Goal: Find specific page/section: Find specific page/section

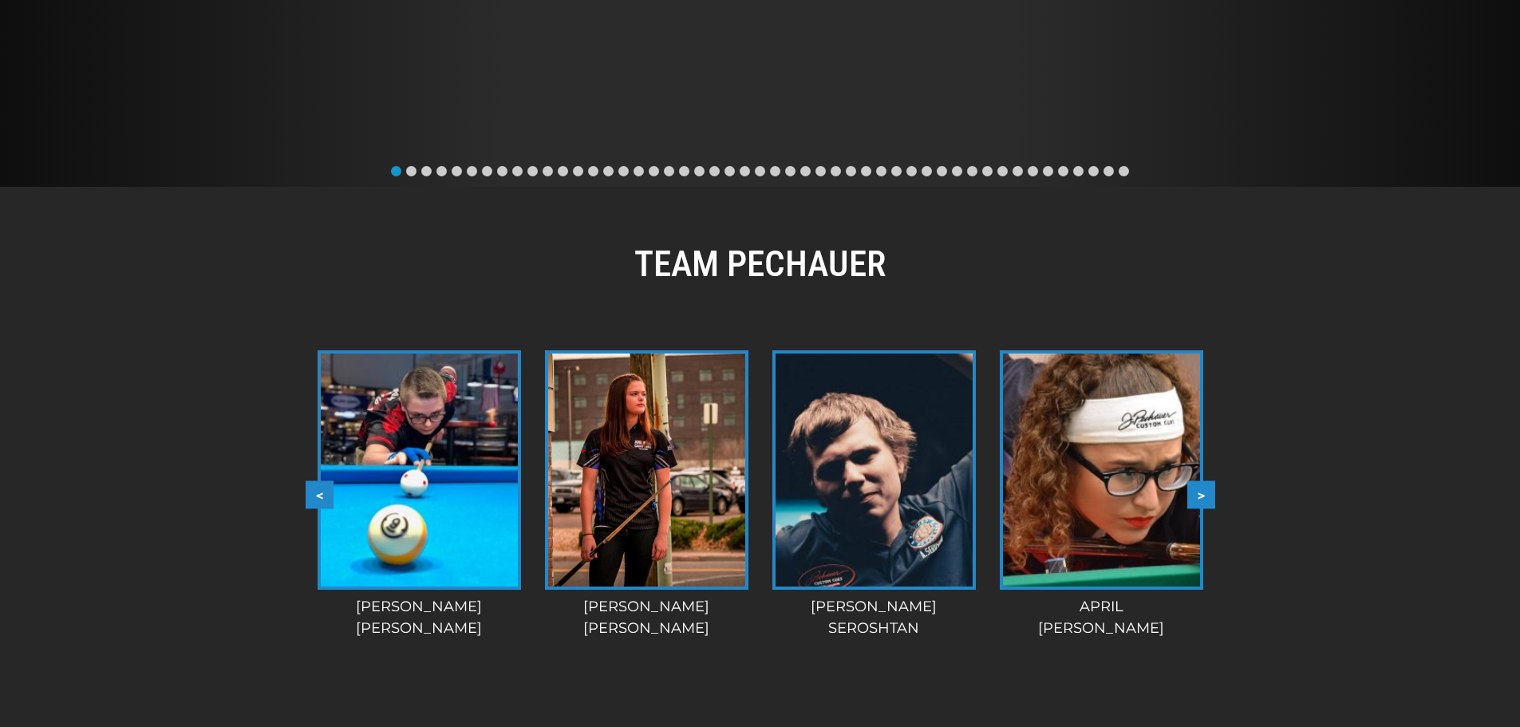
scroll to position [1089, 0]
click at [412, 172] on span "Go to slide 2" at bounding box center [411, 172] width 10 height 10
click at [429, 175] on span "Go to slide 3" at bounding box center [426, 172] width 10 height 10
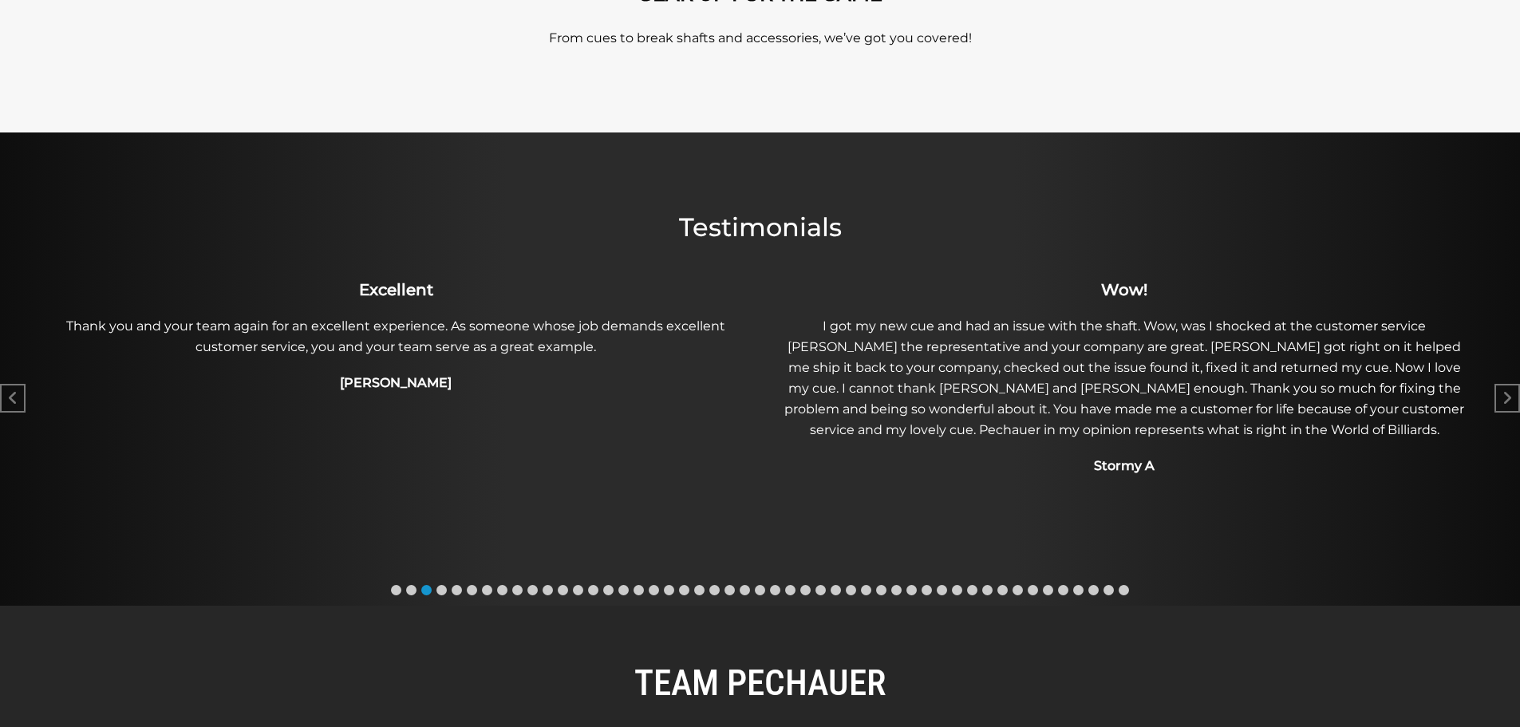
scroll to position [674, 0]
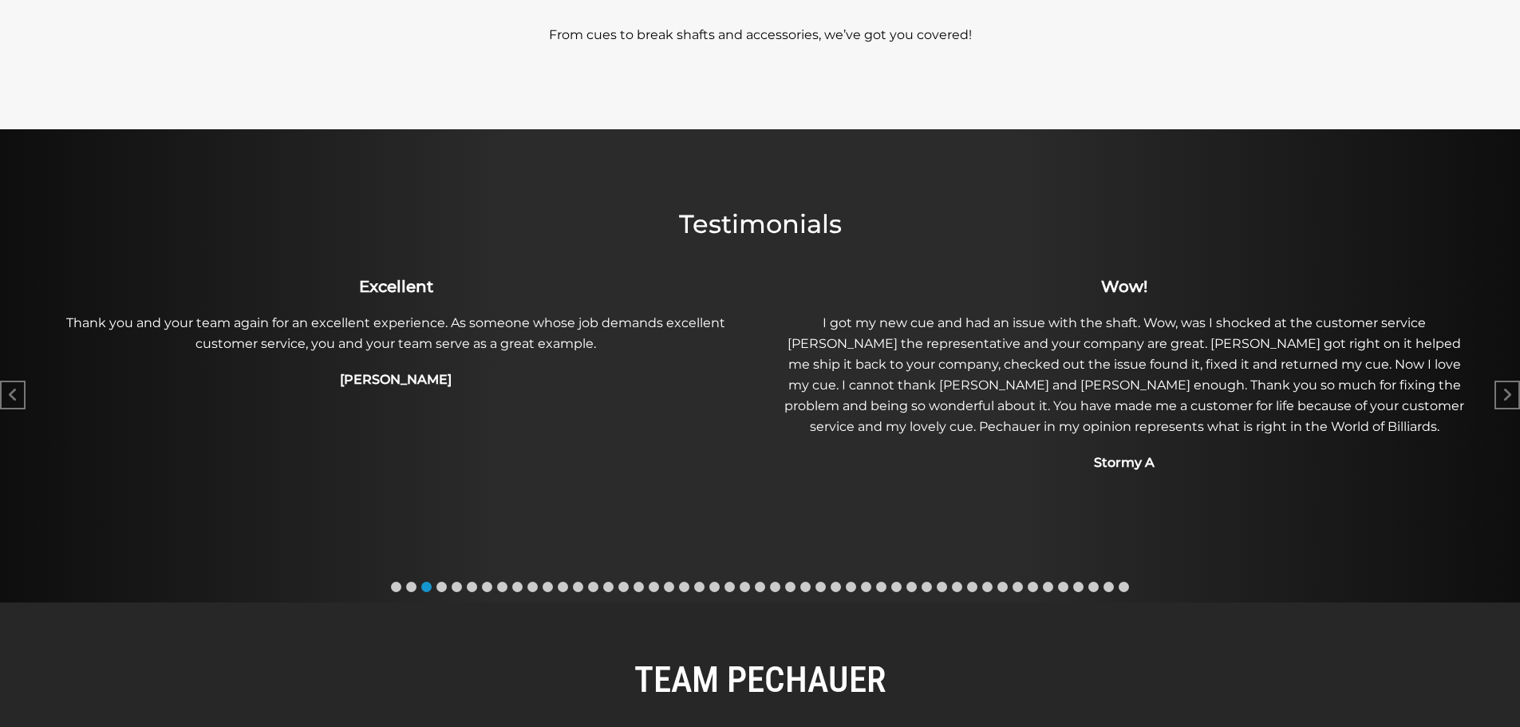
click at [595, 584] on span "Go to slide 14" at bounding box center [593, 587] width 10 height 10
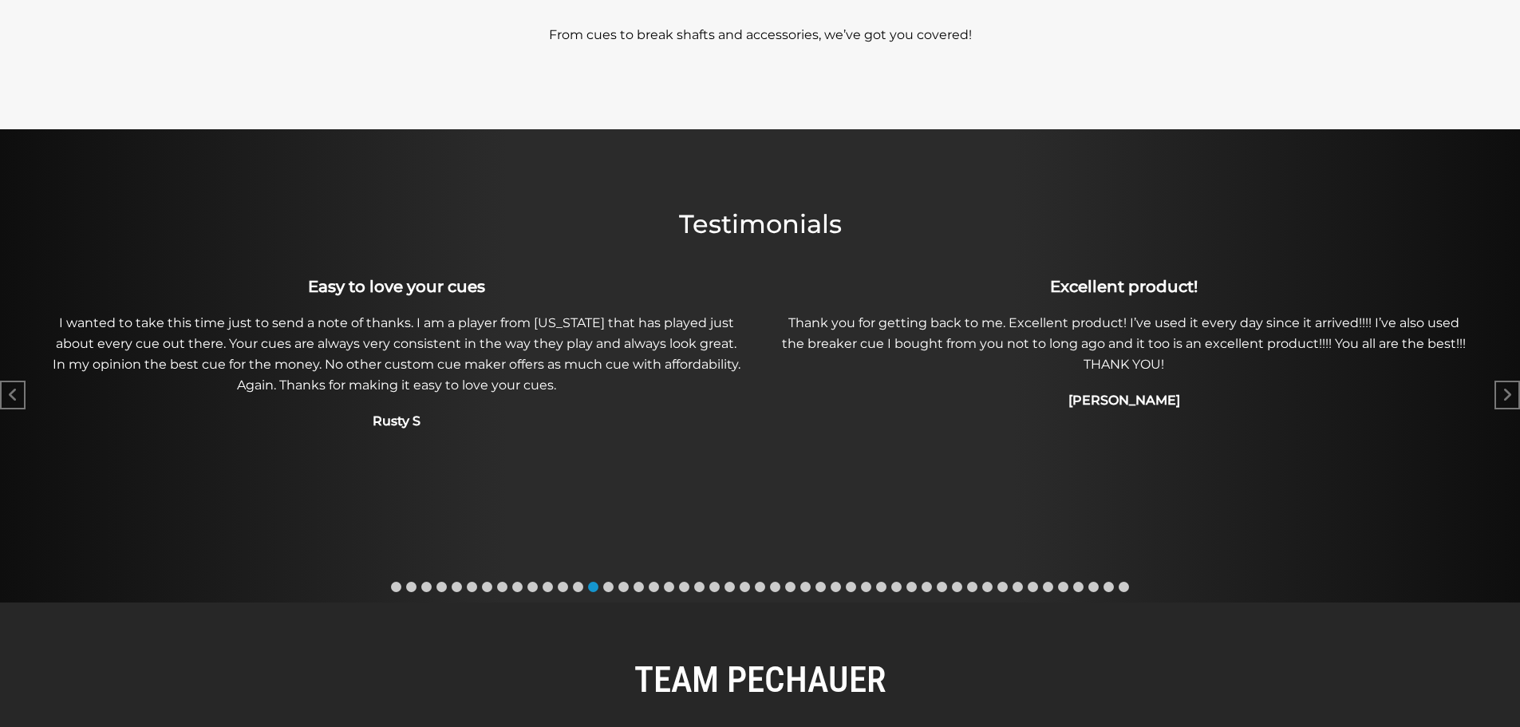
click at [841, 583] on div at bounding box center [760, 586] width 1520 height 15
click at [839, 586] on span "Go to slide 30" at bounding box center [836, 587] width 10 height 10
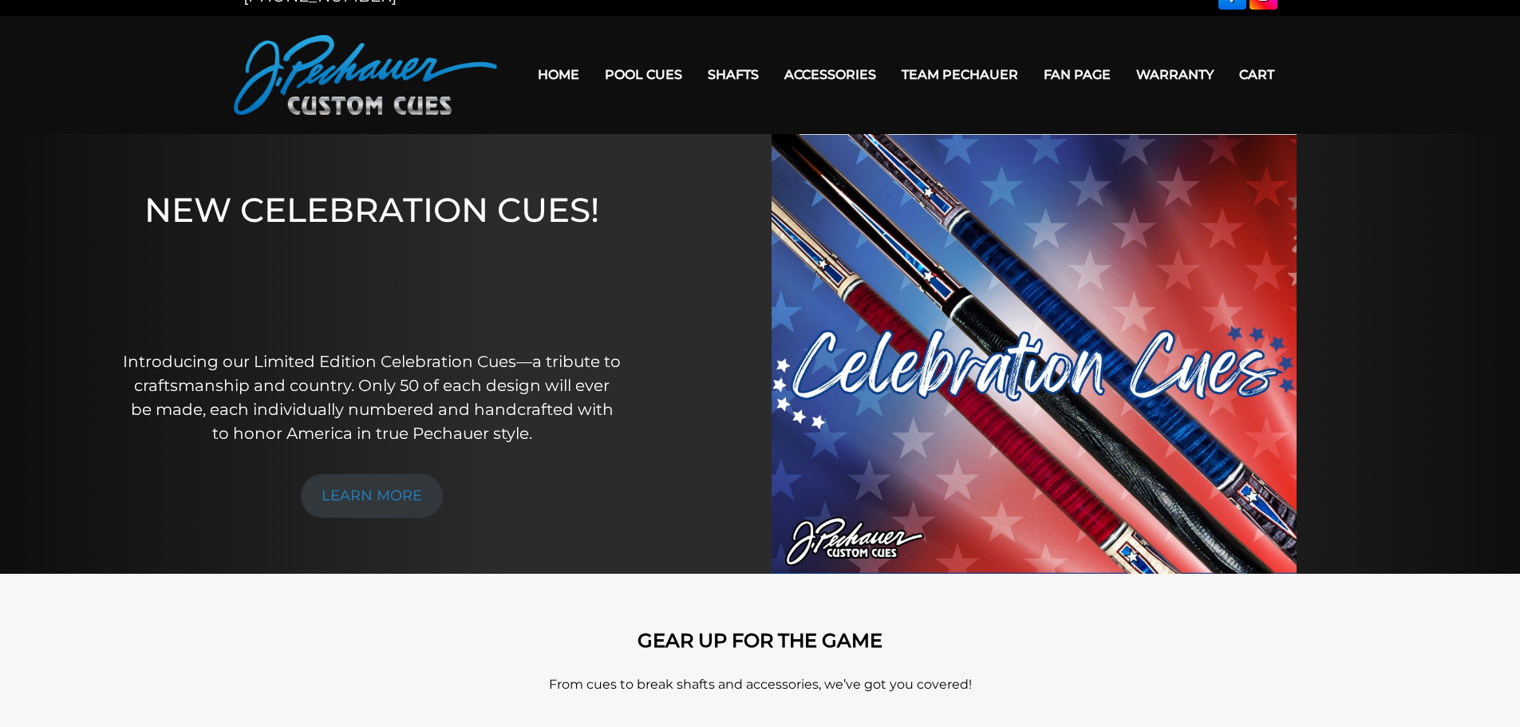
scroll to position [0, 0]
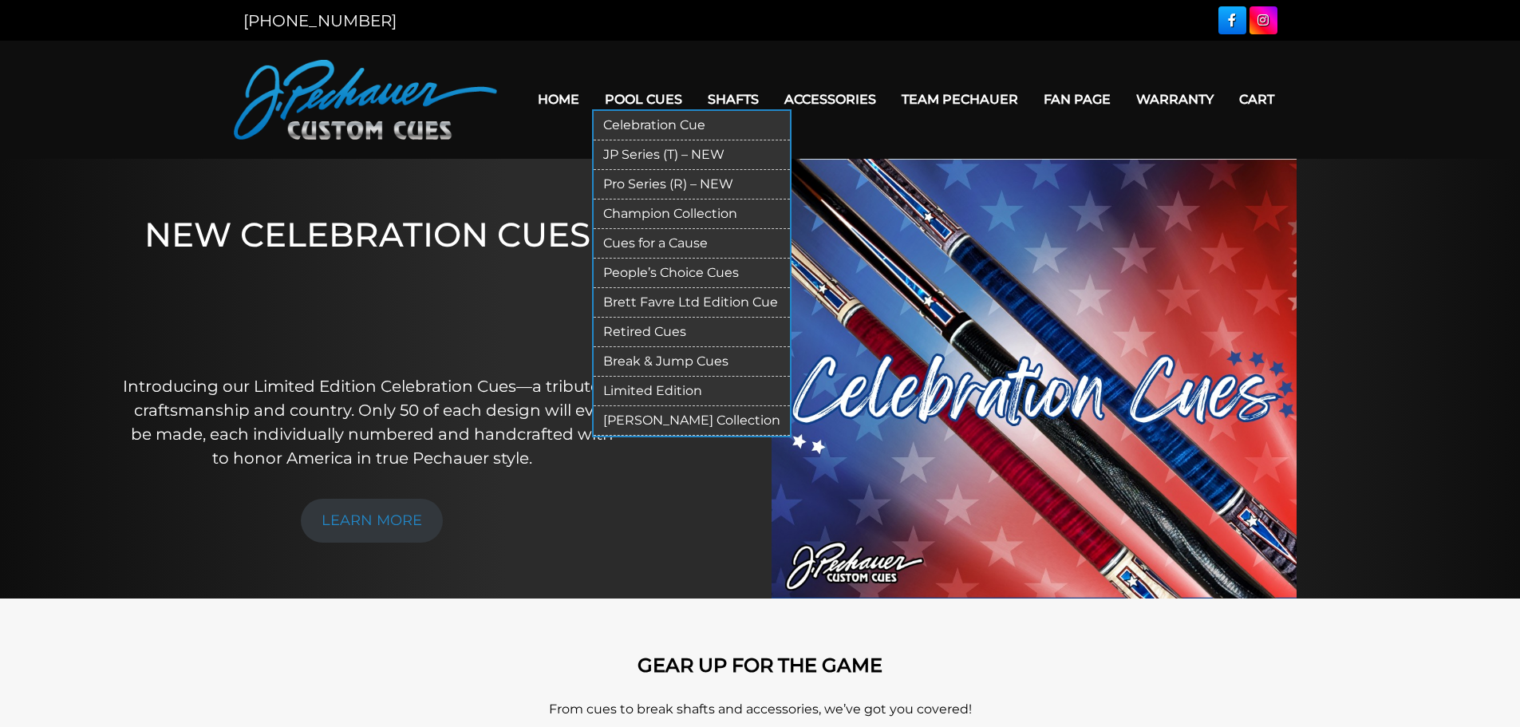
click at [650, 333] on link "Retired Cues" at bounding box center [692, 333] width 196 height 30
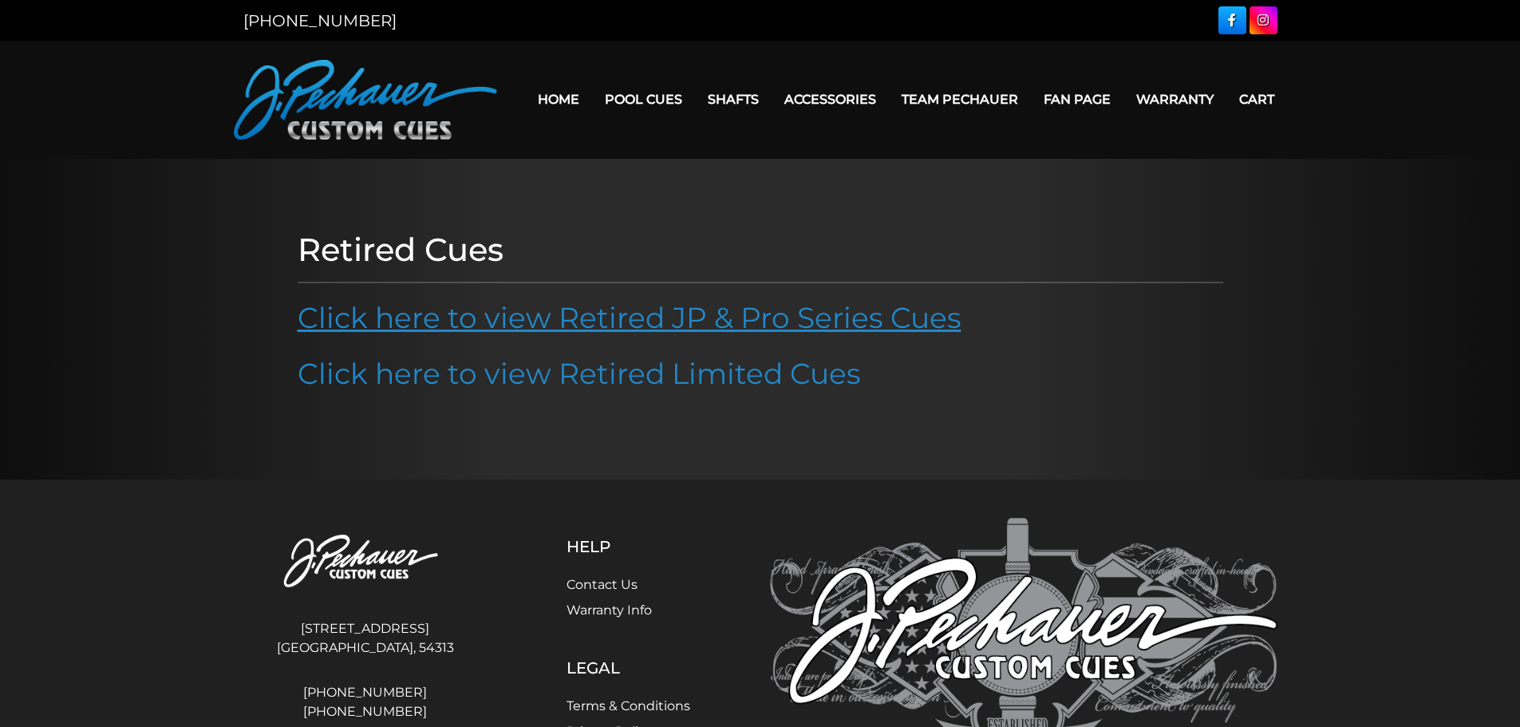
click at [800, 325] on link "Click here to view Retired JP & Pro Series Cues" at bounding box center [630, 317] width 664 height 35
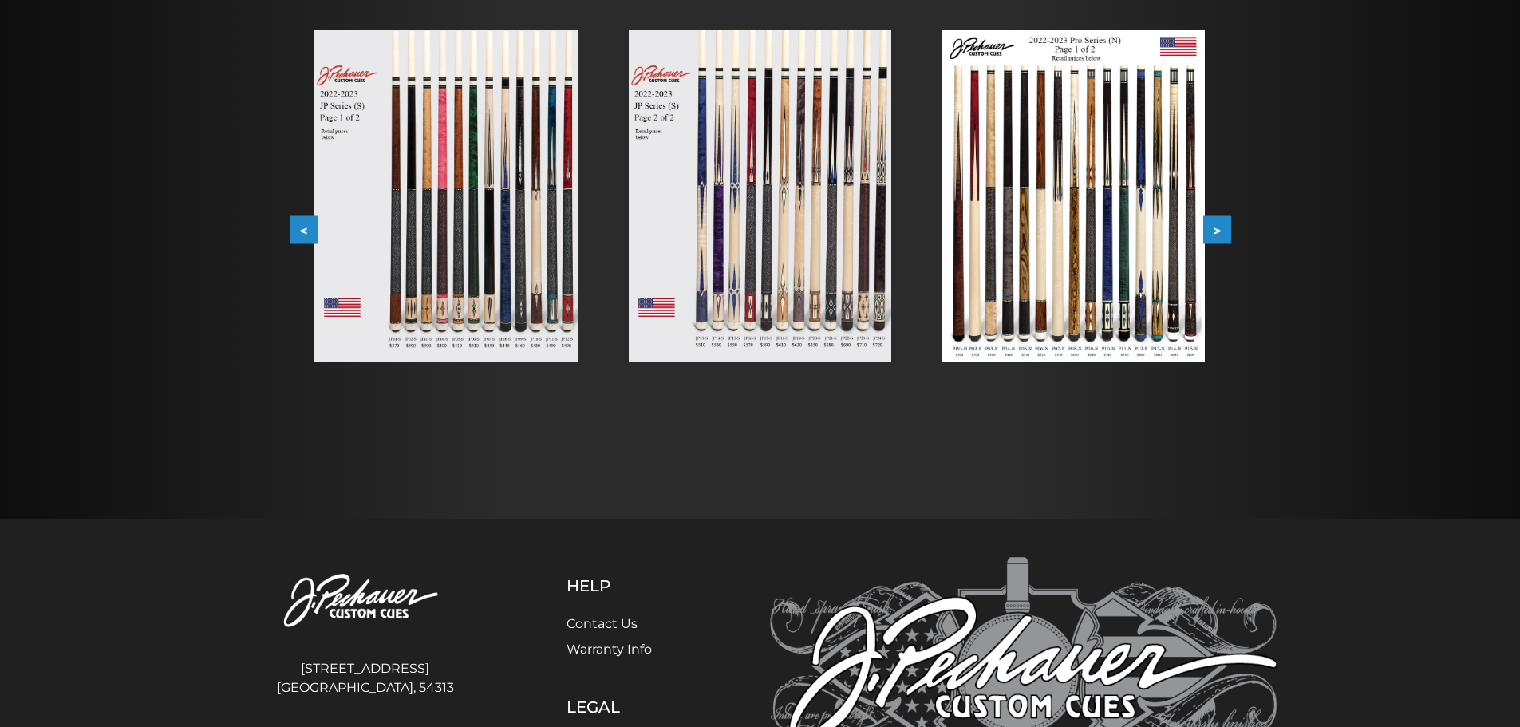
scroll to position [319, 0]
